Goal: Task Accomplishment & Management: Use online tool/utility

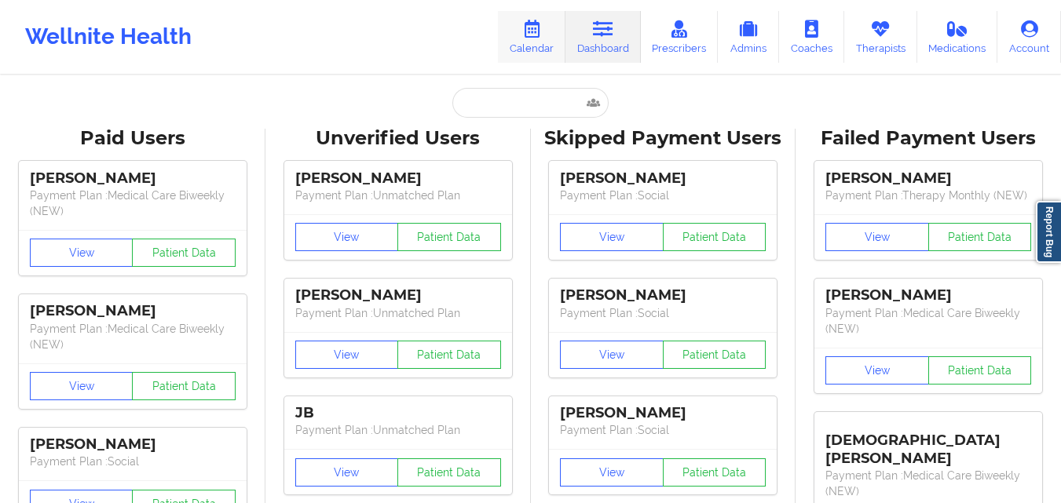
click at [535, 29] on icon at bounding box center [531, 28] width 20 height 17
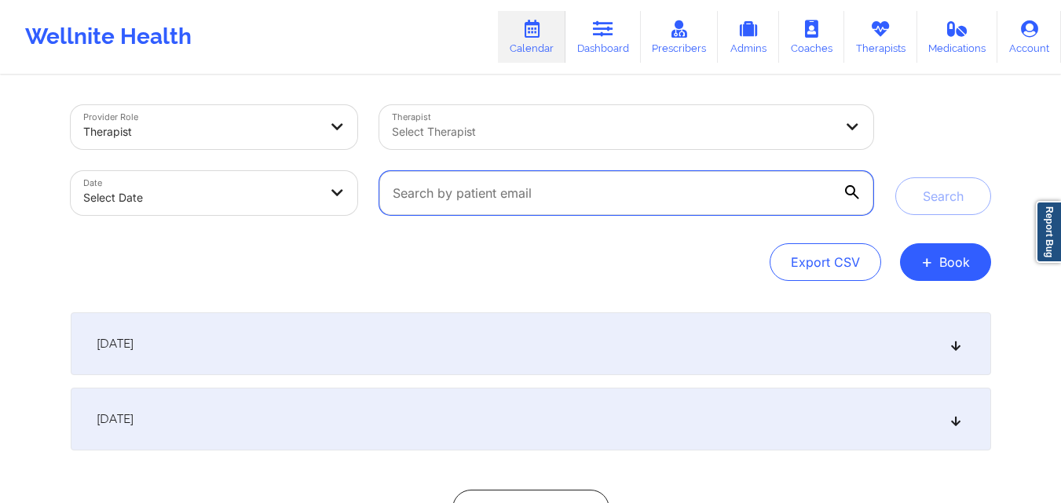
click at [554, 205] on input "text" at bounding box center [625, 193] width 493 height 44
paste input "[EMAIL_ADDRESS][DOMAIN_NAME]"
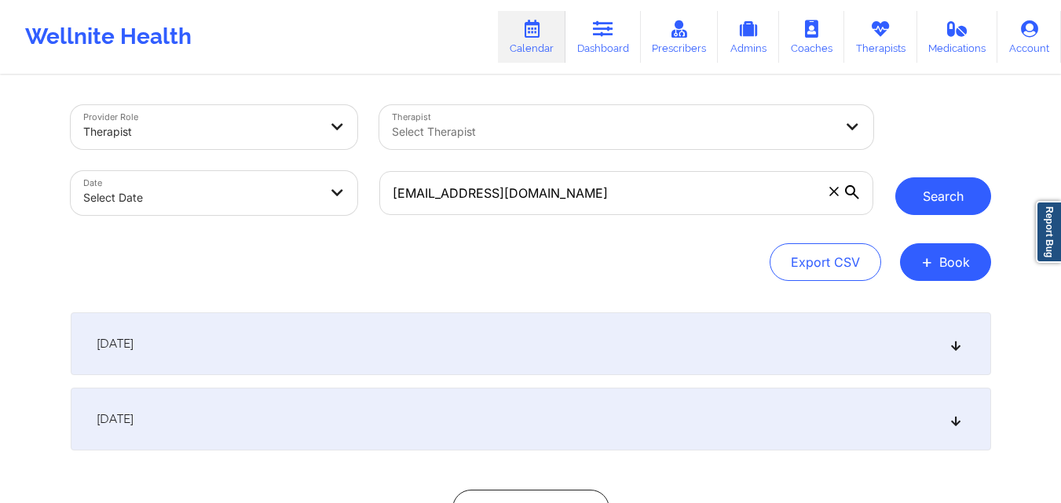
click at [938, 206] on button "Search" at bounding box center [943, 196] width 96 height 38
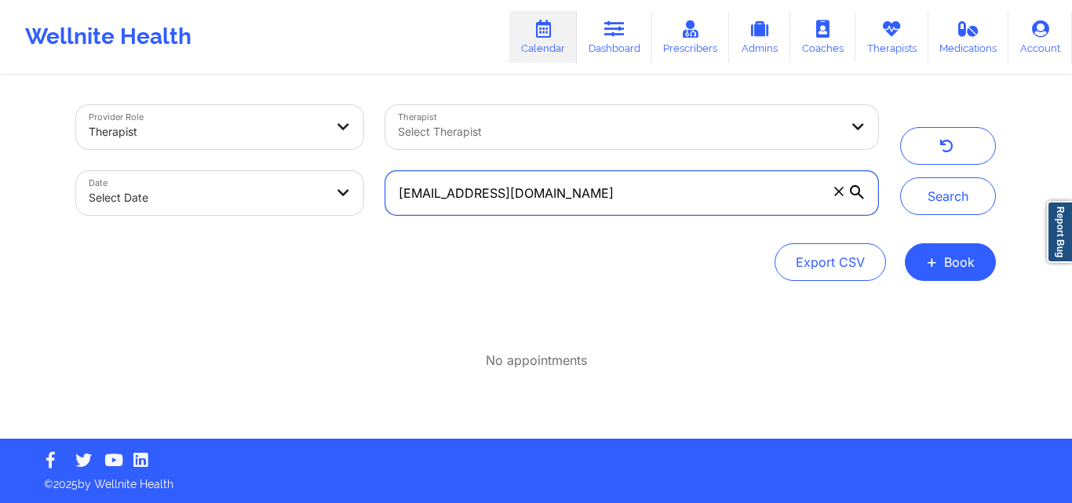
click at [601, 193] on input "[EMAIL_ADDRESS][DOMAIN_NAME]" at bounding box center [631, 193] width 493 height 44
paste input "[EMAIL_ADDRESS][DOMAIN_NAME]"
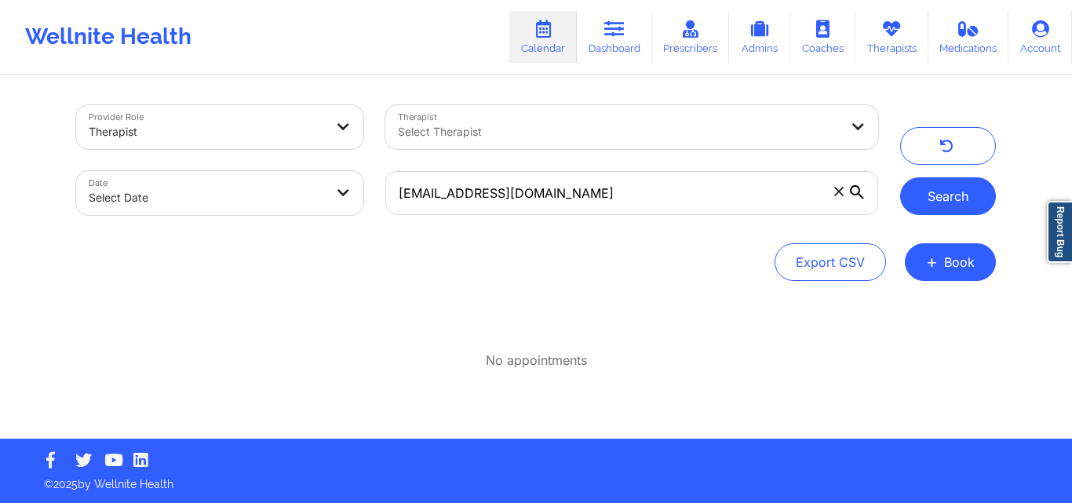
click at [923, 191] on button "Search" at bounding box center [949, 196] width 96 height 38
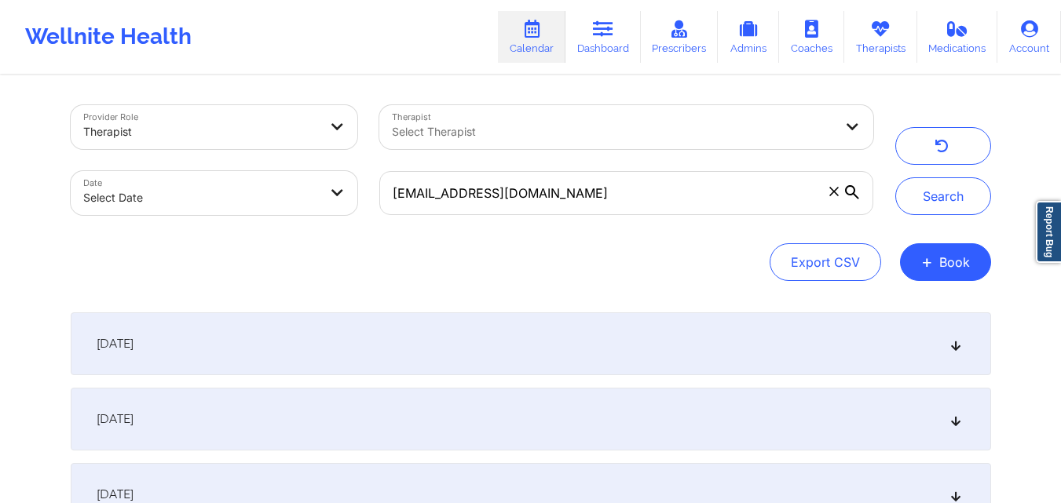
click at [950, 346] on icon at bounding box center [954, 343] width 13 height 11
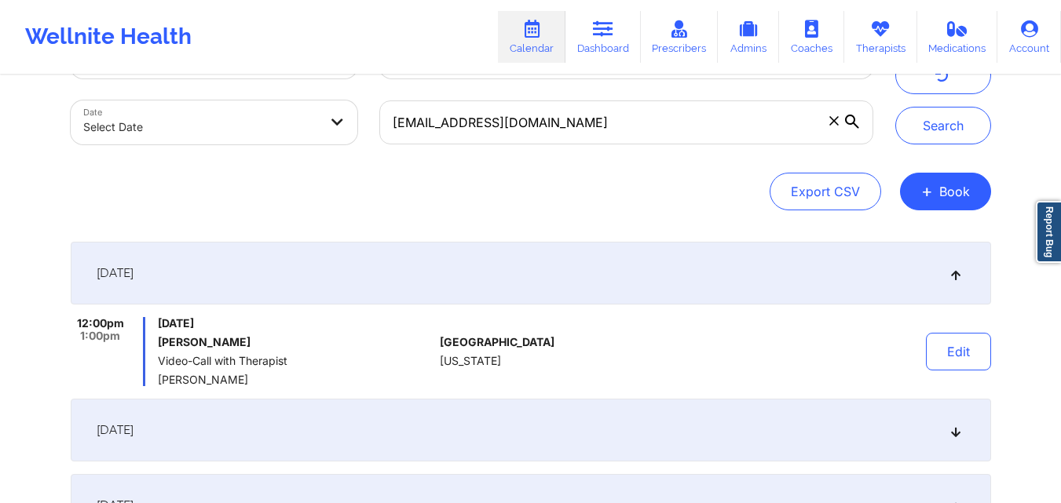
scroll to position [73, 0]
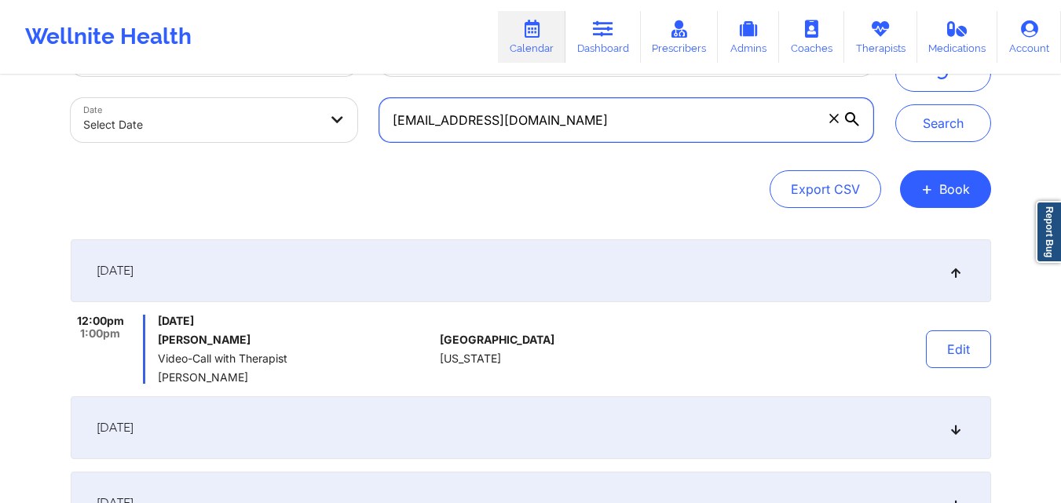
click at [546, 136] on input "[EMAIL_ADDRESS][DOMAIN_NAME]" at bounding box center [625, 120] width 493 height 44
paste input "[PERSON_NAME]"
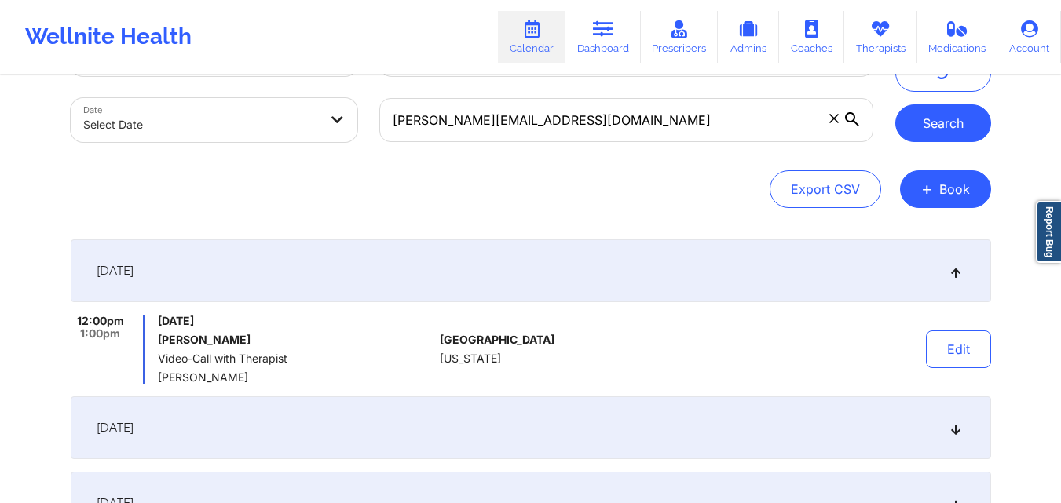
click at [918, 133] on button "Search" at bounding box center [943, 123] width 96 height 38
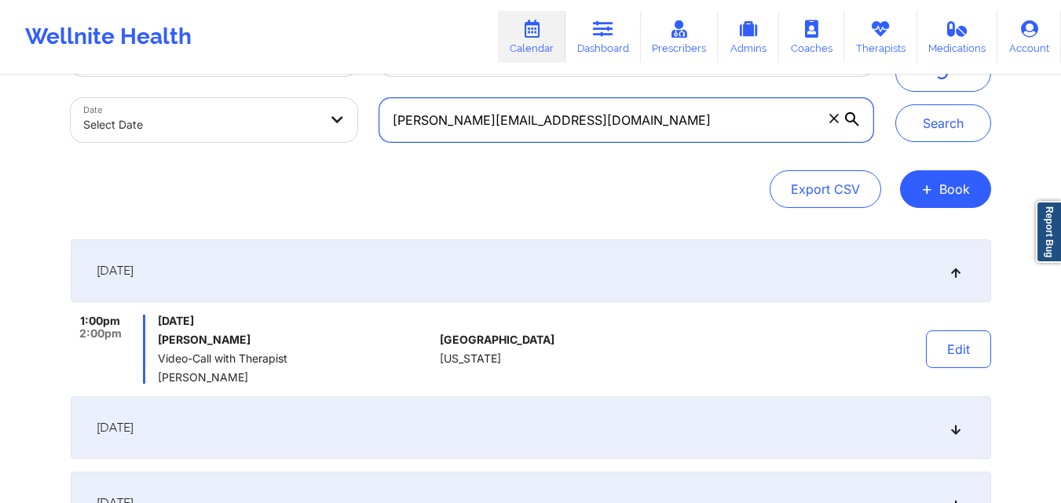
click at [615, 126] on input "[PERSON_NAME][EMAIL_ADDRESS][DOMAIN_NAME]" at bounding box center [625, 120] width 493 height 44
paste input "delvalapenta"
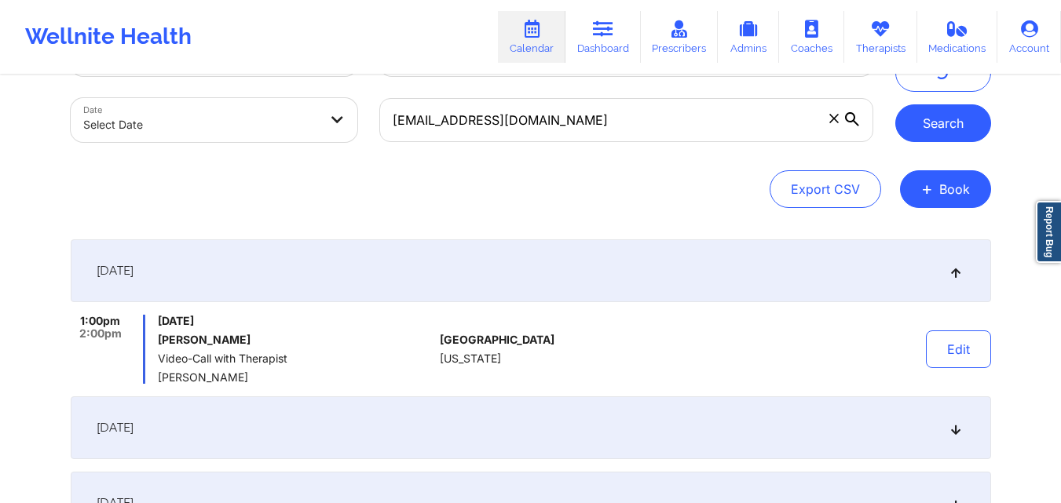
click at [941, 118] on button "Search" at bounding box center [943, 123] width 96 height 38
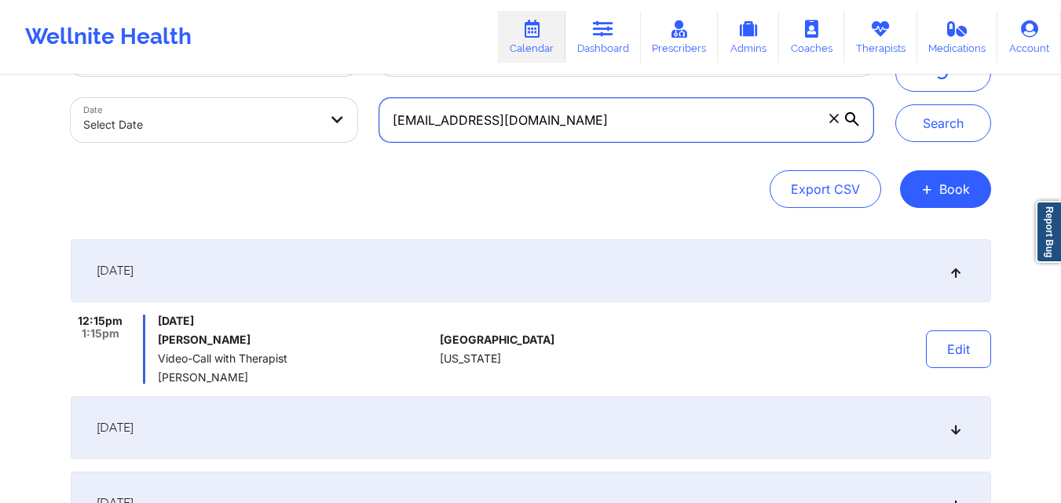
click at [609, 111] on input "[EMAIL_ADDRESS][DOMAIN_NAME]" at bounding box center [625, 120] width 493 height 44
paste input "[EMAIL_ADDRESS]"
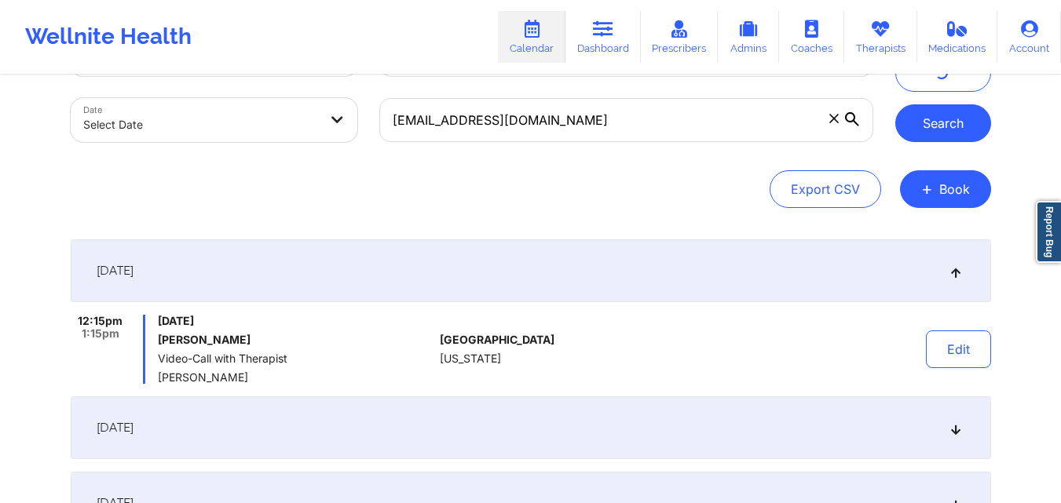
click at [932, 108] on button "Search" at bounding box center [943, 123] width 96 height 38
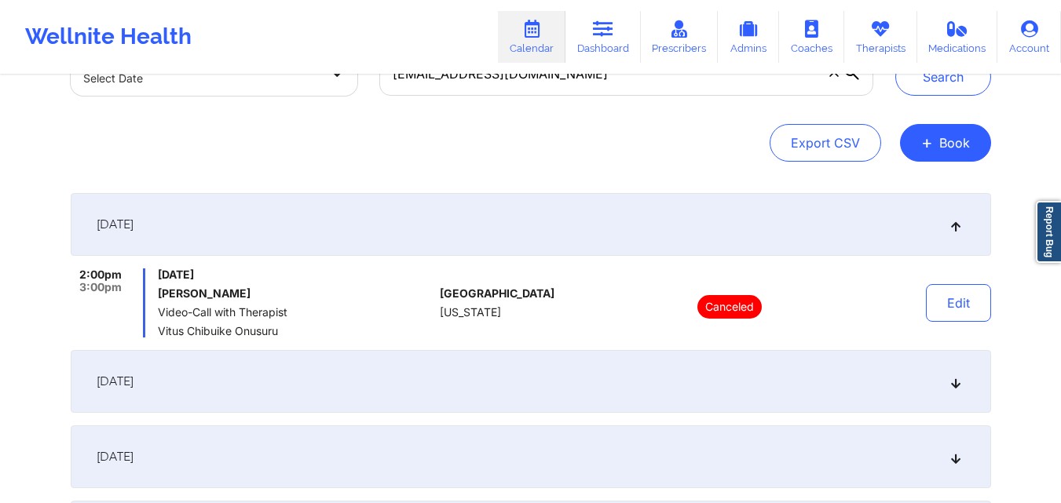
scroll to position [0, 0]
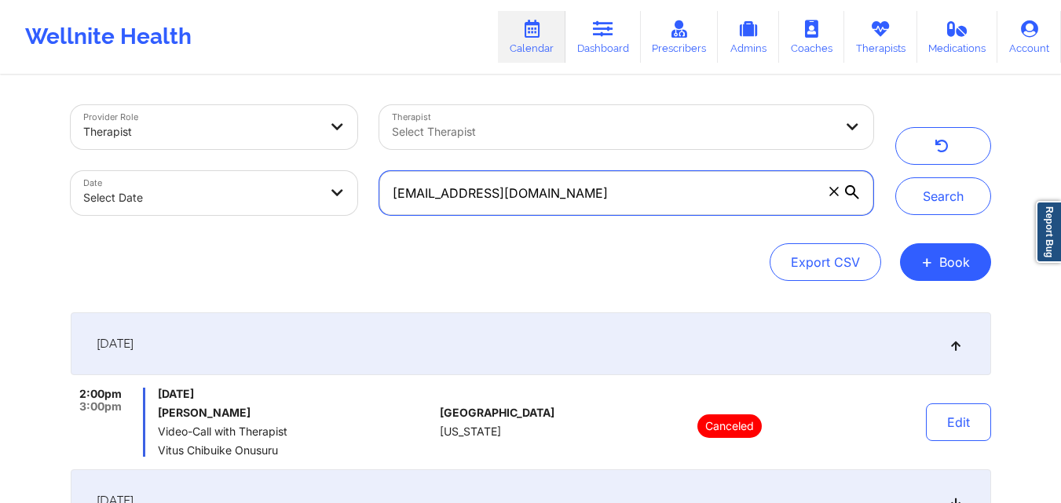
click at [522, 192] on input "[EMAIL_ADDRESS][DOMAIN_NAME]" at bounding box center [625, 193] width 493 height 44
paste input "tysheenabrinson1"
type input "[EMAIL_ADDRESS][DOMAIN_NAME]"
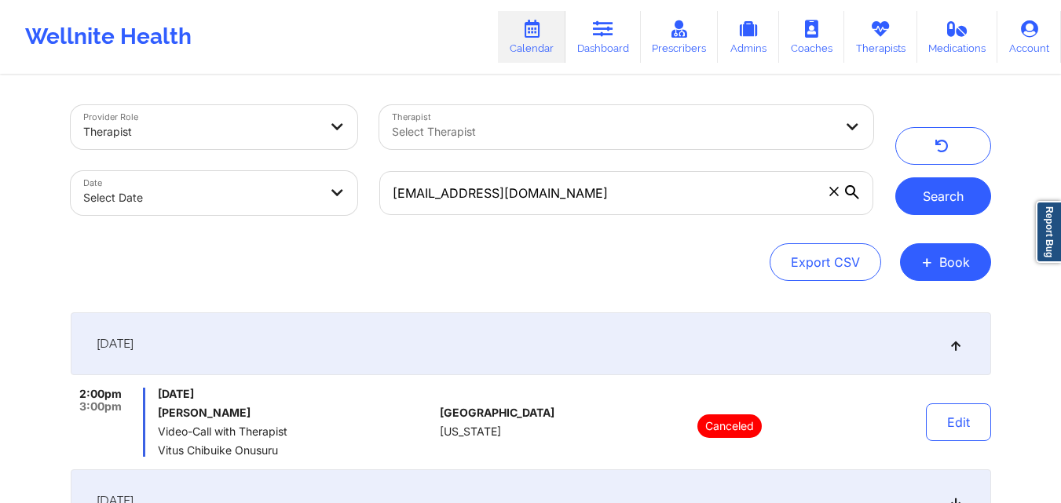
click at [948, 199] on button "Search" at bounding box center [943, 196] width 96 height 38
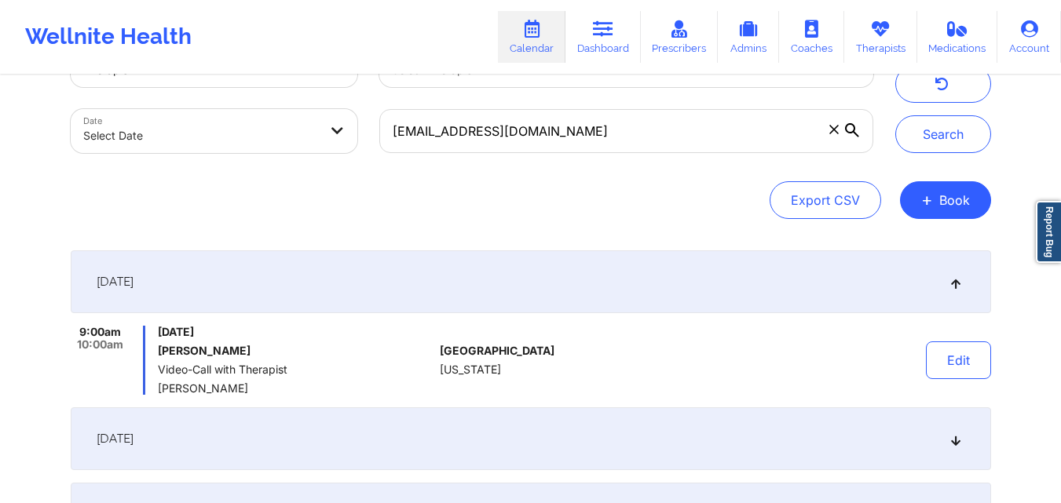
scroll to position [63, 0]
